Goal: Task Accomplishment & Management: Use online tool/utility

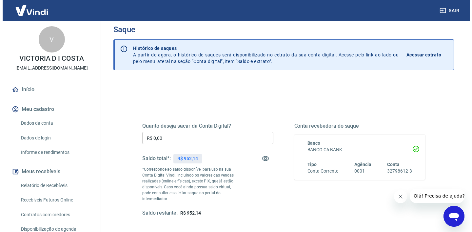
scroll to position [92, 0]
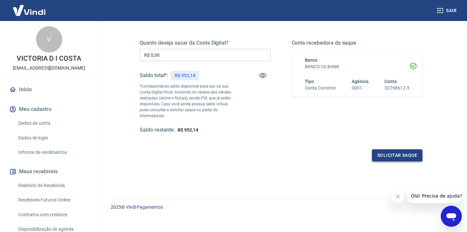
click at [409, 149] on button "Solicitar saque" at bounding box center [397, 155] width 50 height 12
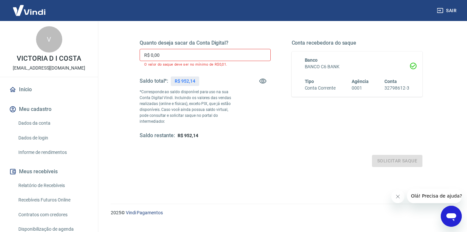
click at [210, 52] on input "R$ 0,00" at bounding box center [205, 55] width 131 height 12
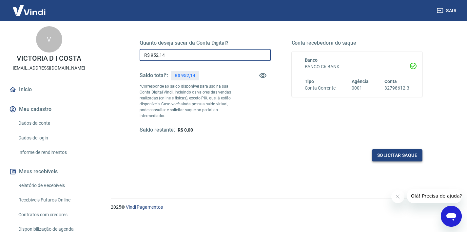
type input "R$ 952,14"
click at [387, 150] on button "Solicitar saque" at bounding box center [397, 155] width 50 height 12
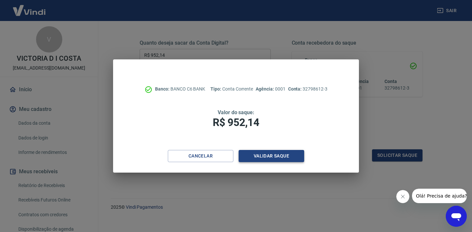
click at [268, 156] on button "Validar saque" at bounding box center [270, 156] width 65 height 12
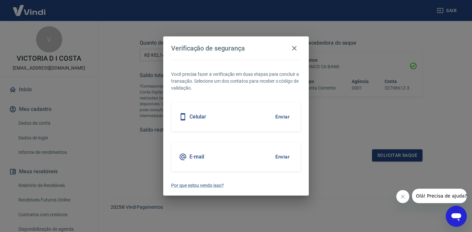
click at [287, 154] on button "Enviar" at bounding box center [281, 157] width 21 height 14
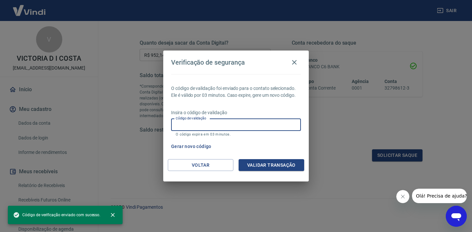
click at [204, 119] on div "Código de validação Código de validação O código expira em 03 minutos." at bounding box center [236, 128] width 130 height 18
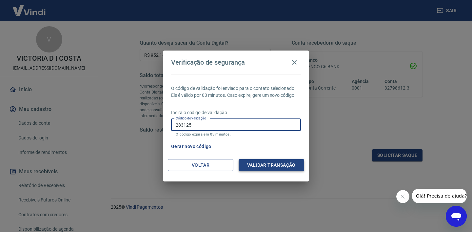
type input "283125"
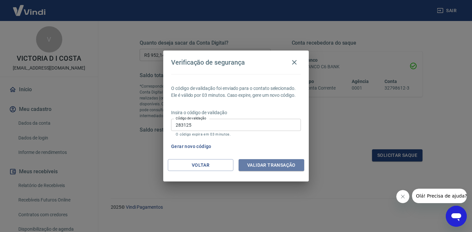
drag, startPoint x: 282, startPoint y: 167, endPoint x: 250, endPoint y: 91, distance: 82.5
click at [282, 166] on button "Validar transação" at bounding box center [270, 165] width 65 height 12
